Goal: Communication & Community: Answer question/provide support

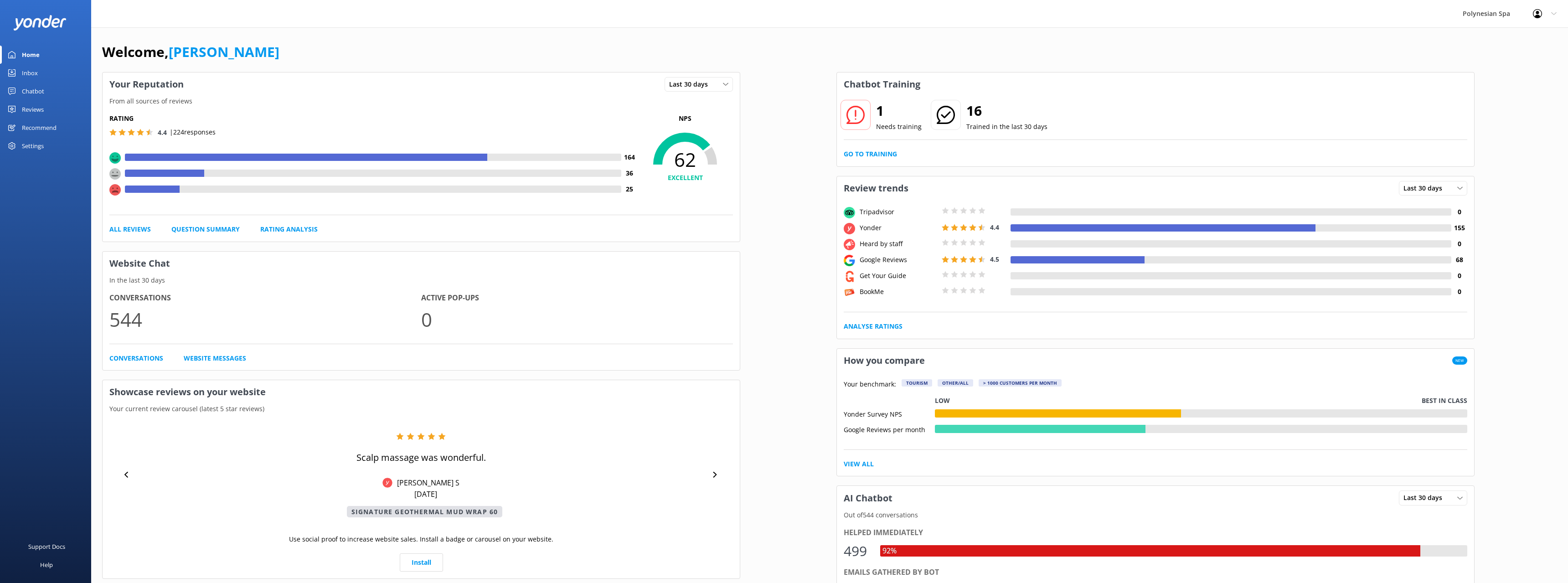
click at [880, 154] on link "Go to Training" at bounding box center [870, 154] width 53 height 10
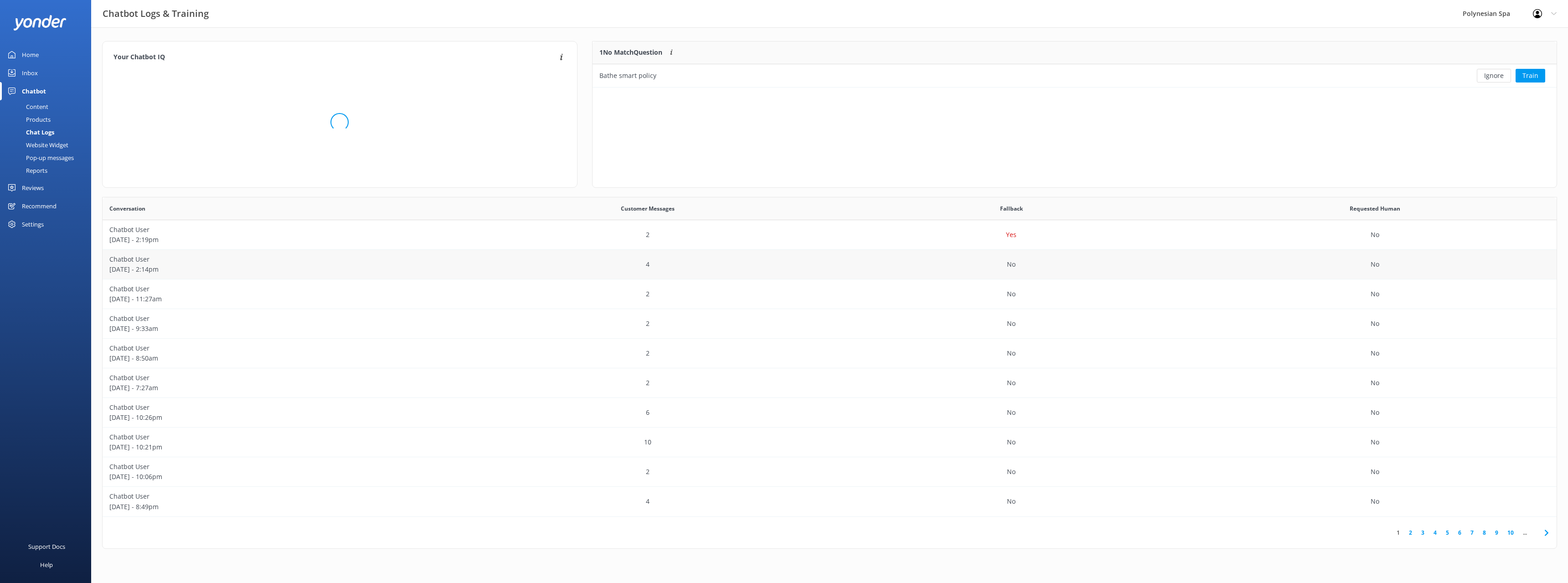
scroll to position [46, 964]
click at [685, 69] on div "Bathe smart policy" at bounding box center [977, 75] width 769 height 23
click at [1485, 76] on button "Ignore" at bounding box center [1494, 76] width 35 height 14
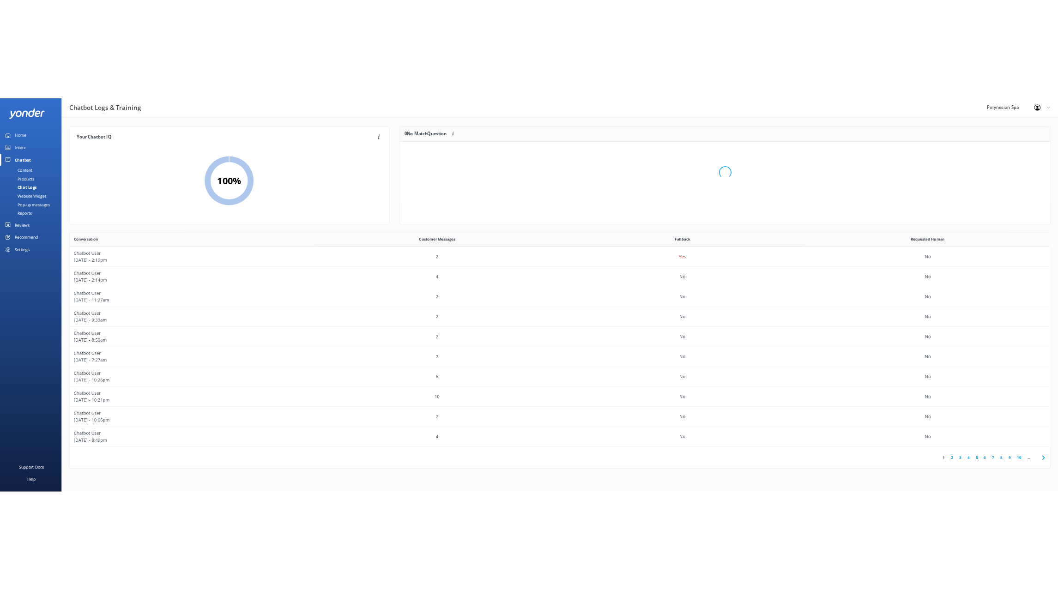
scroll to position [115, 976]
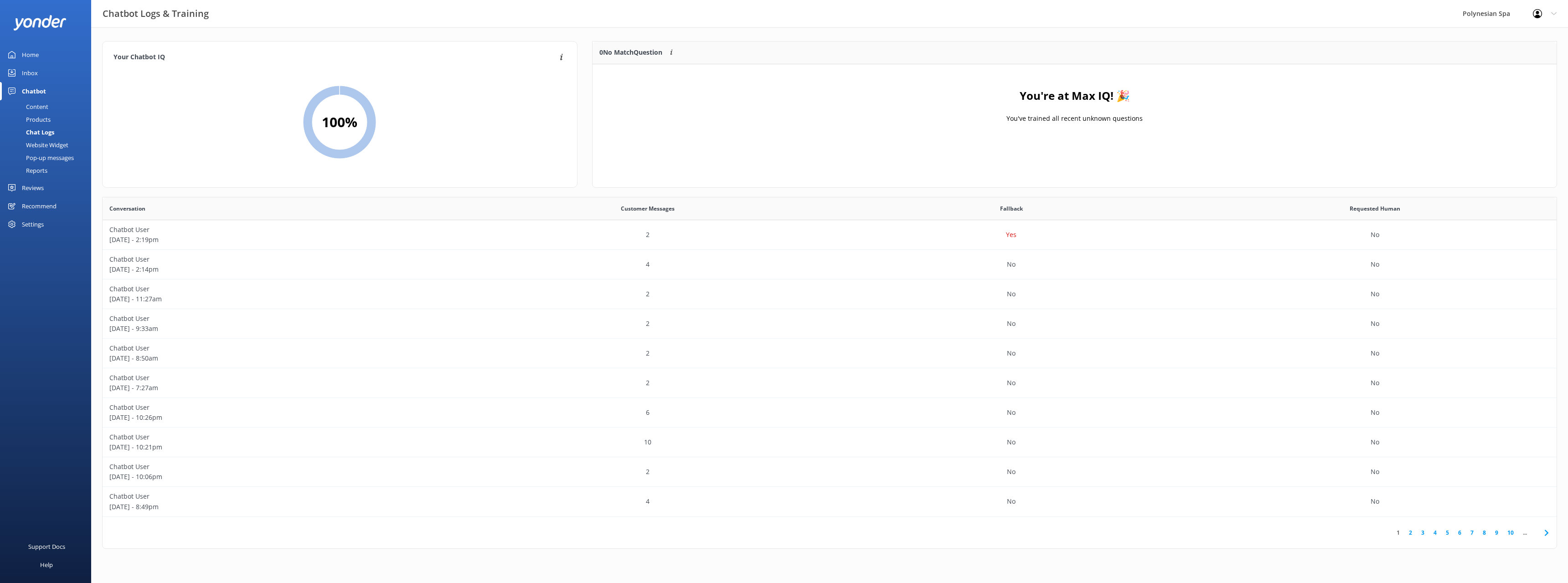
click at [63, 56] on link "Home" at bounding box center [45, 54] width 91 height 18
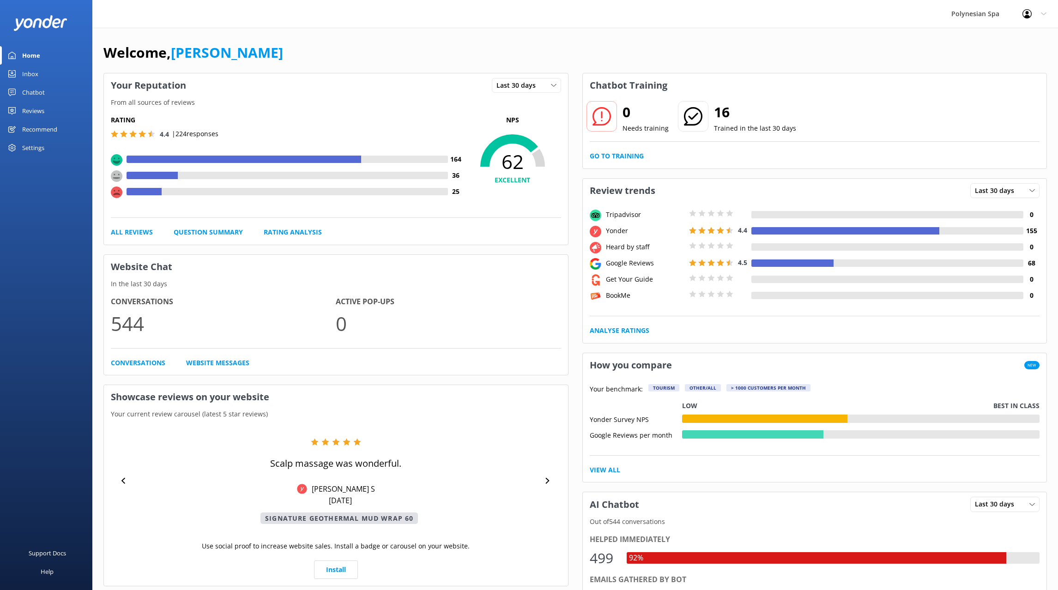
click at [38, 146] on div "Settings" at bounding box center [33, 147] width 22 height 18
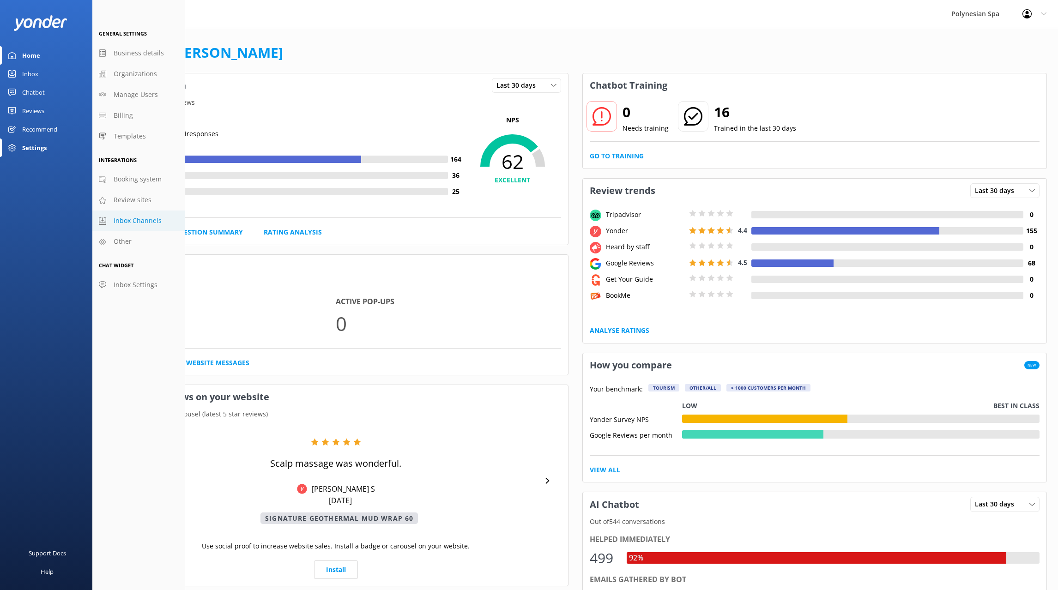
click at [156, 218] on span "Inbox Channels" at bounding box center [138, 221] width 48 height 10
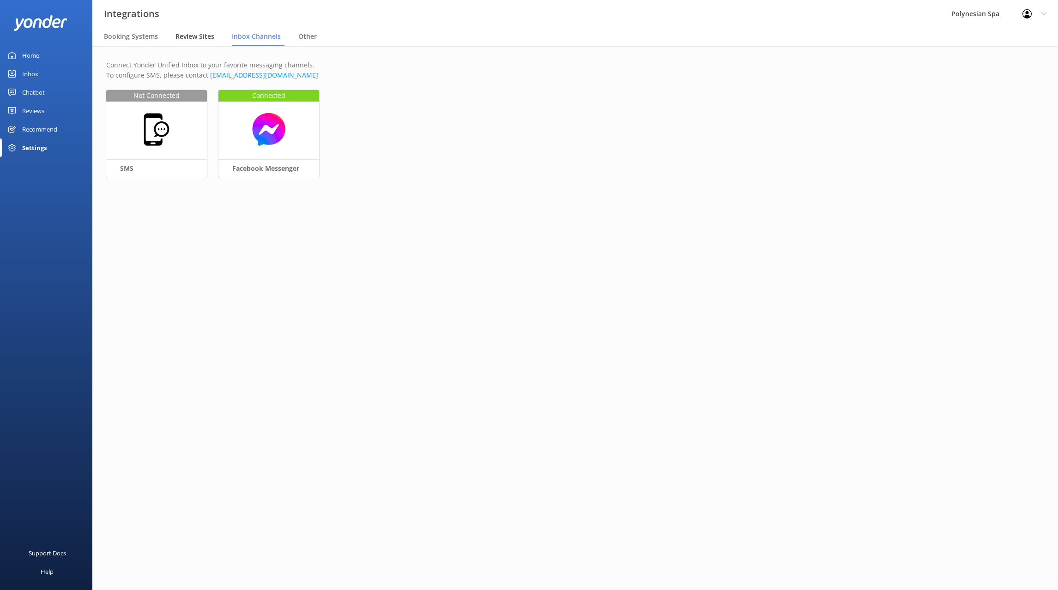
click at [181, 33] on span "Review Sites" at bounding box center [194, 36] width 39 height 9
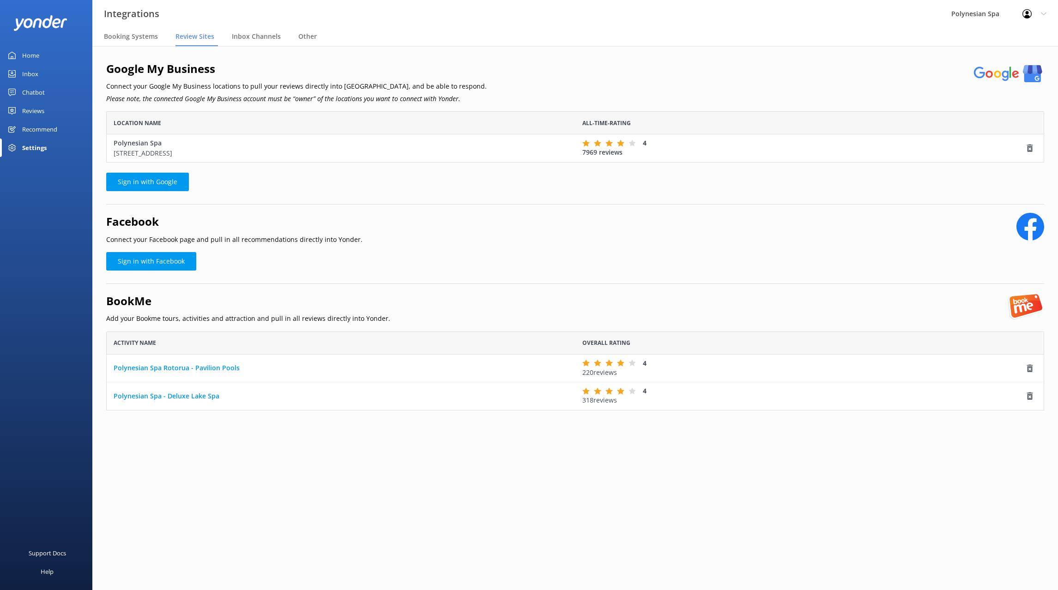
scroll to position [51, 938]
click at [35, 151] on div "Settings" at bounding box center [34, 147] width 24 height 18
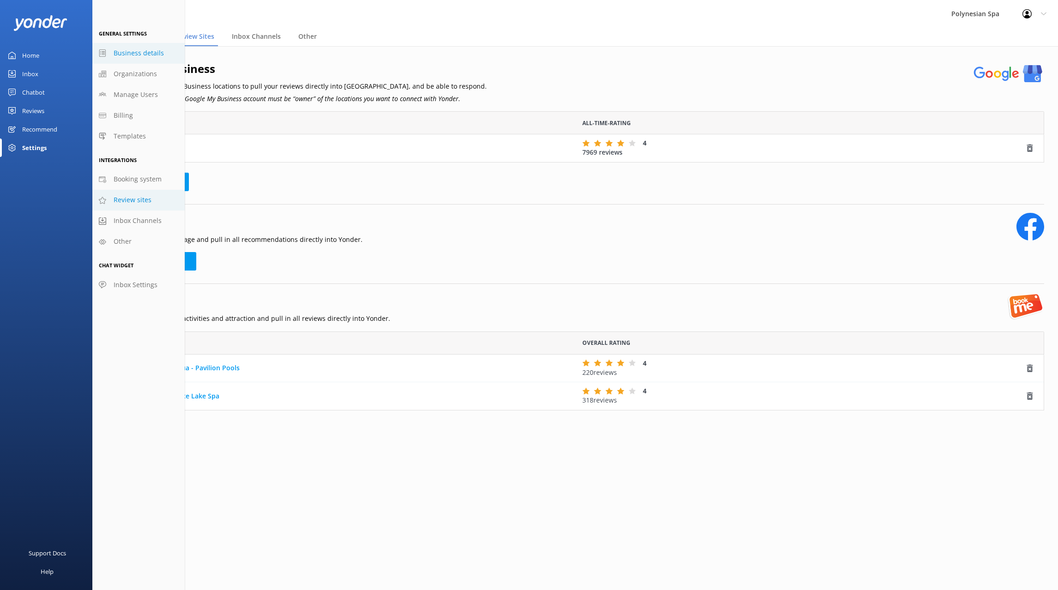
click at [129, 49] on span "Business details" at bounding box center [139, 53] width 50 height 10
select select "Pacific/[GEOGRAPHIC_DATA]"
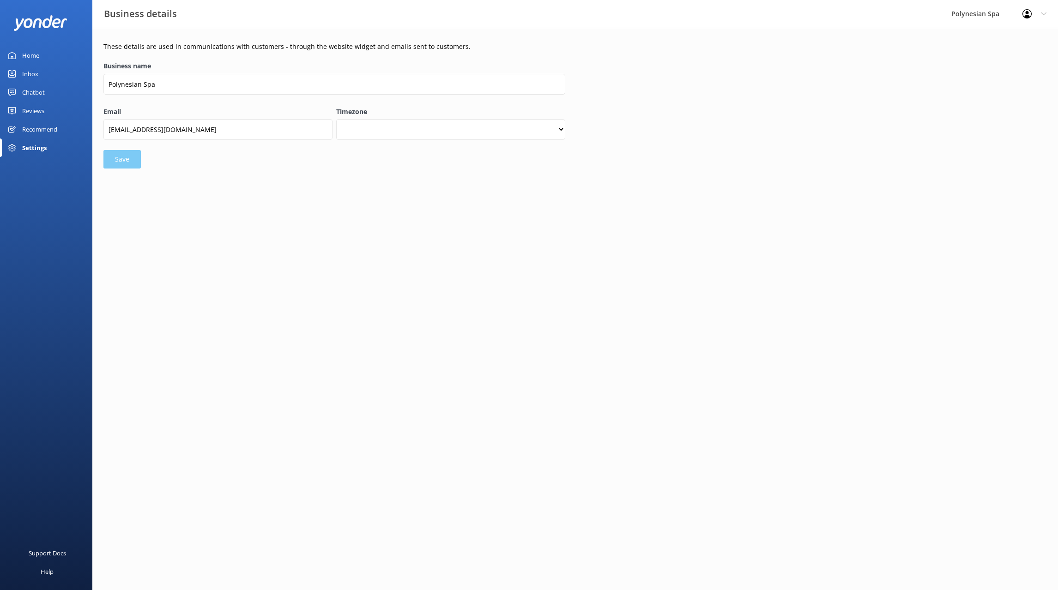
click at [39, 106] on div "Reviews" at bounding box center [33, 111] width 22 height 18
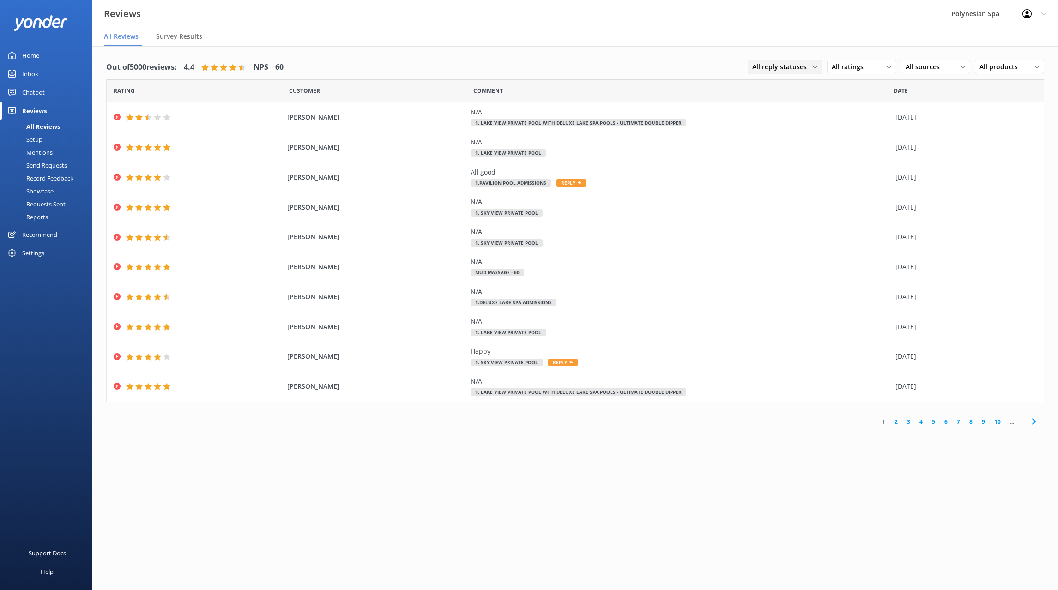
click at [813, 69] on icon at bounding box center [815, 67] width 6 height 6
click at [806, 107] on link "Needs a reply" at bounding box center [789, 105] width 82 height 18
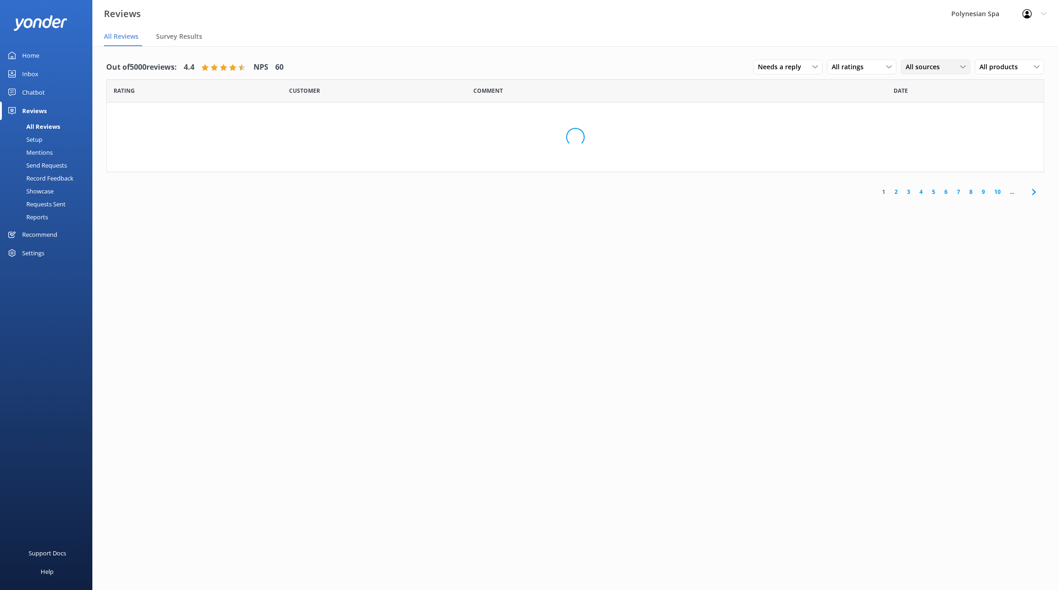
click at [917, 69] on span "All sources" at bounding box center [925, 67] width 40 height 10
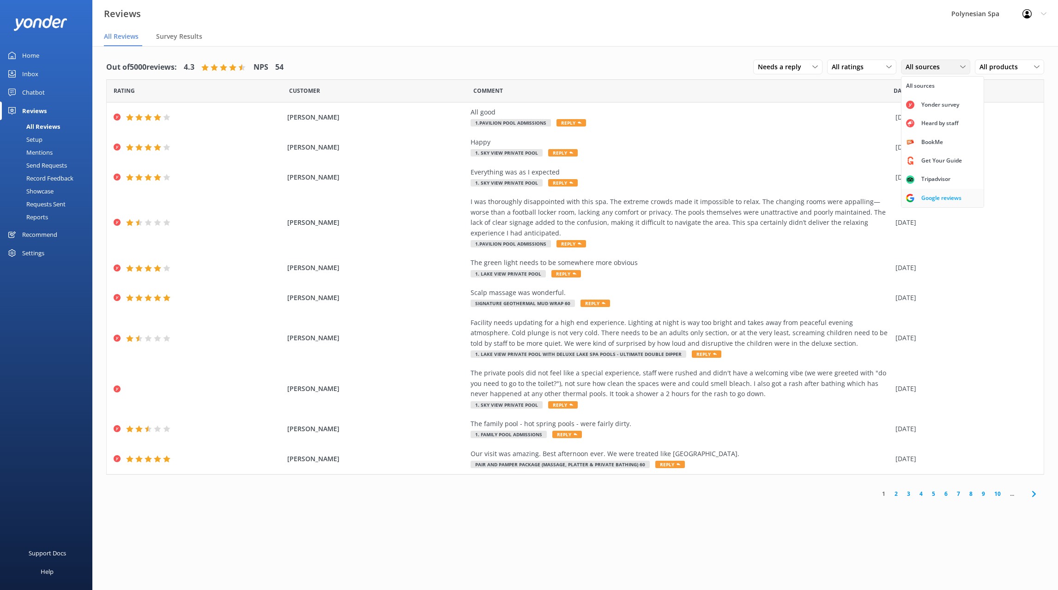
click at [933, 196] on div "Google reviews" at bounding box center [941, 197] width 54 height 9
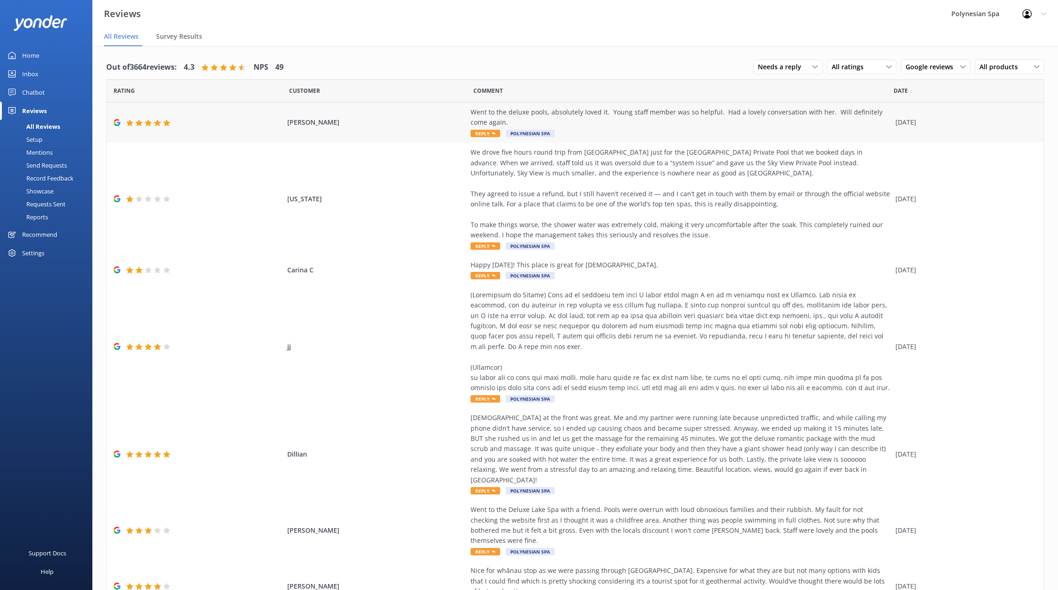
click at [622, 120] on div "Went to the deluxe pools, absolutely loved it. Young staff member was so helpfu…" at bounding box center [680, 117] width 420 height 21
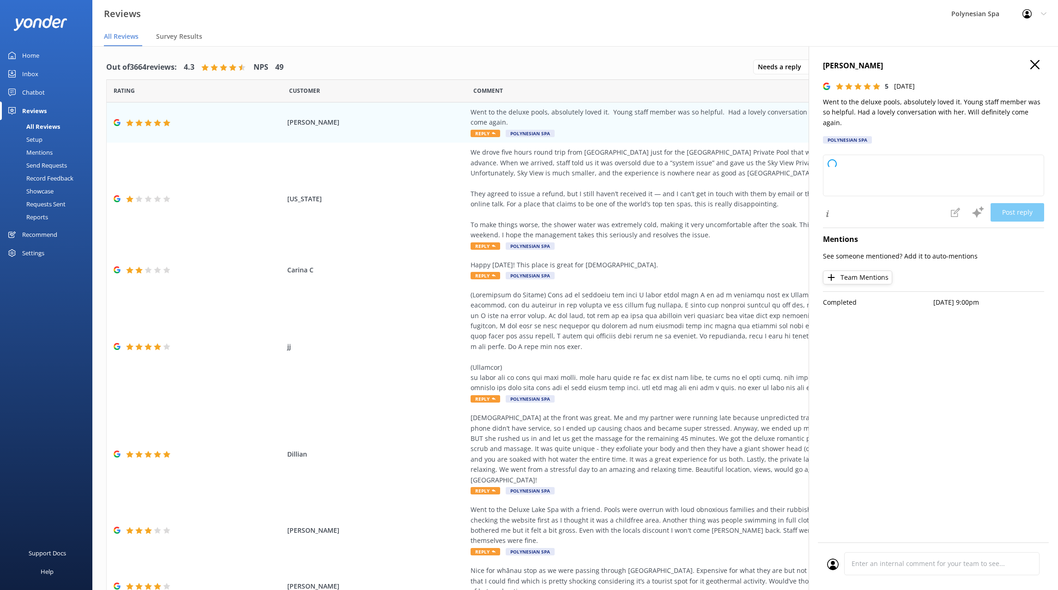
type textarea "Thank you so much for your wonderful review! We're delighted to hear you enjoye…"
